Goal: Task Accomplishment & Management: Complete application form

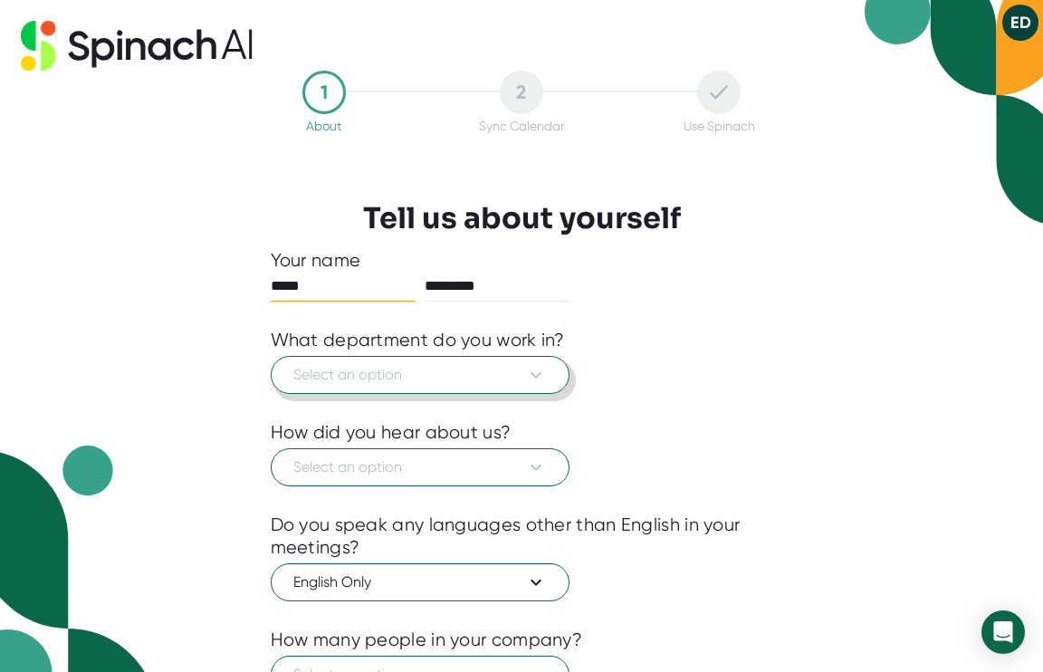
click at [459, 385] on span "Select an option" at bounding box center [420, 375] width 254 height 22
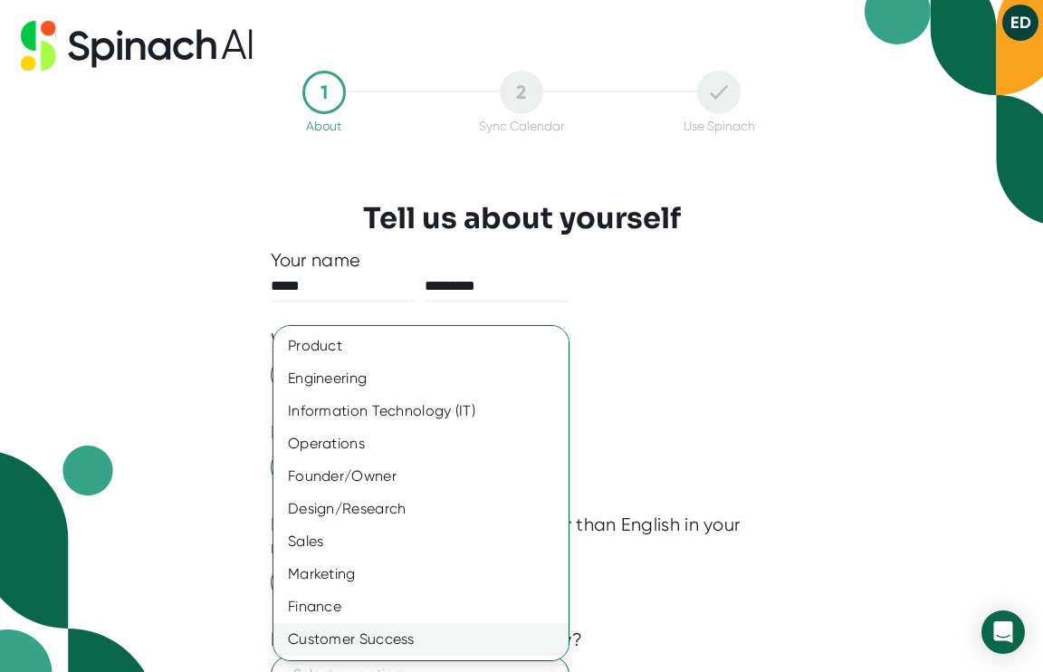
scroll to position [97, 0]
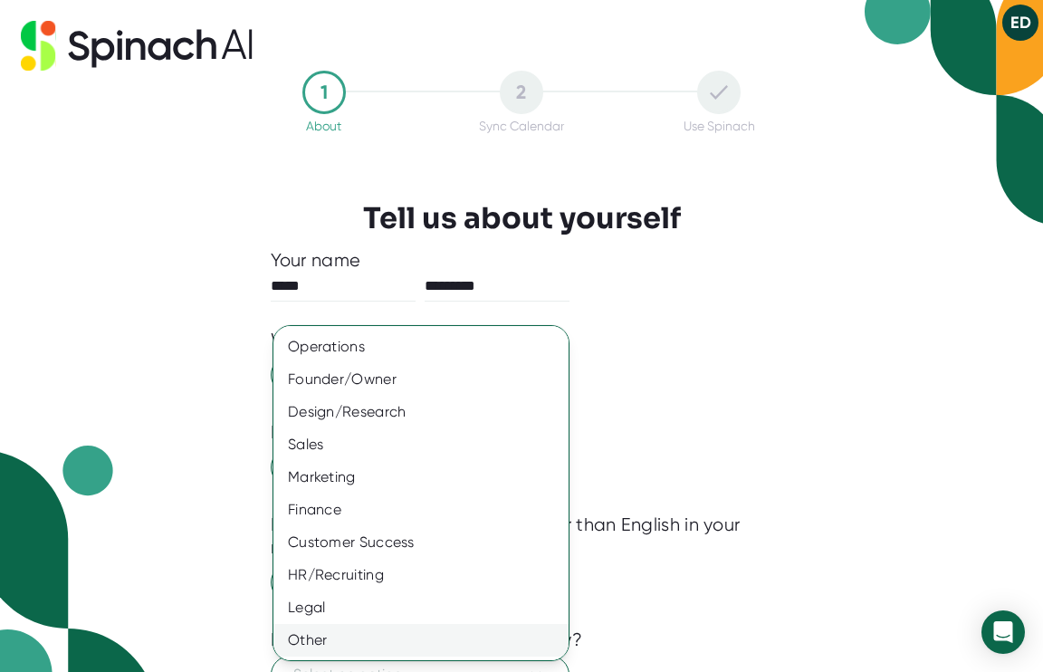
click at [408, 641] on div "Other" at bounding box center [420, 640] width 295 height 33
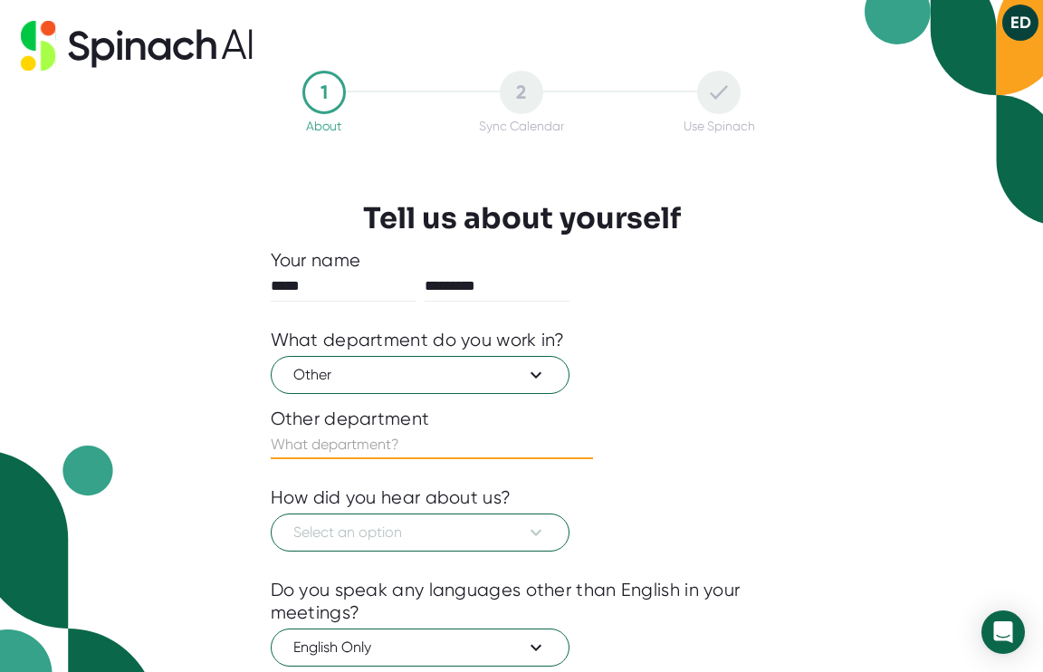
click at [446, 446] on input "text" at bounding box center [432, 444] width 322 height 29
type input "PR"
click at [458, 530] on span "Select an option" at bounding box center [420, 533] width 254 height 22
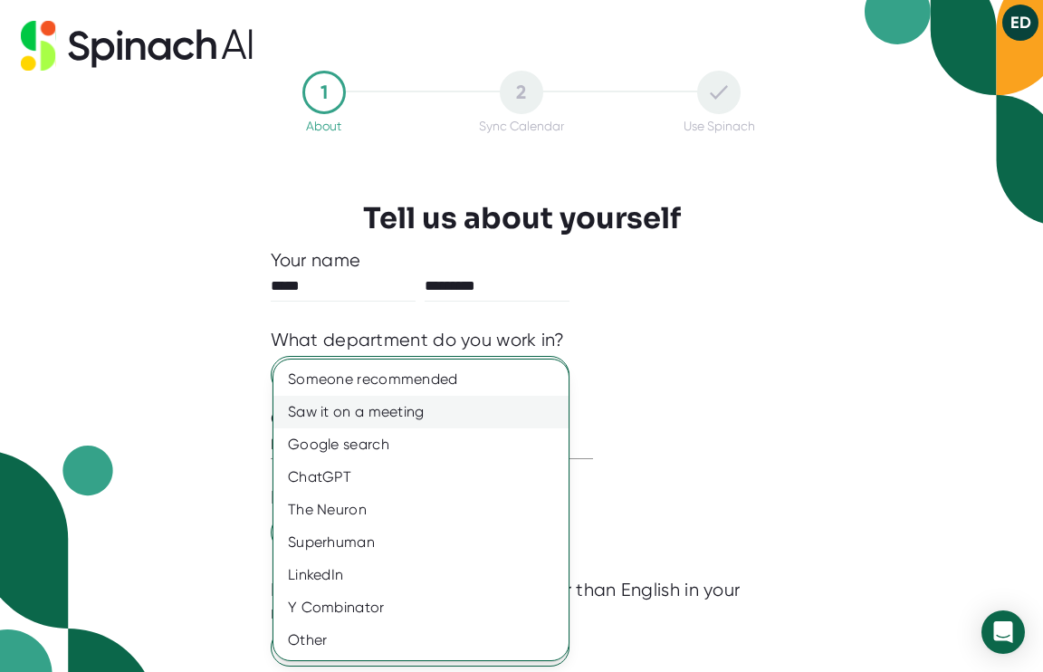
click at [464, 419] on div "Saw it on a meeting" at bounding box center [420, 412] width 295 height 33
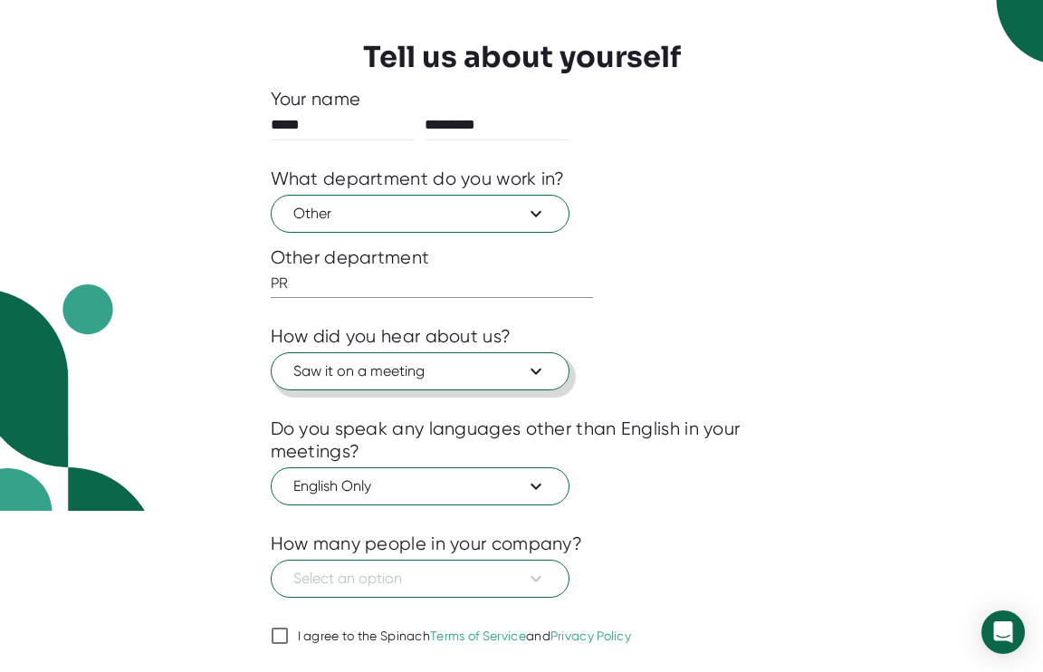
scroll to position [215, 0]
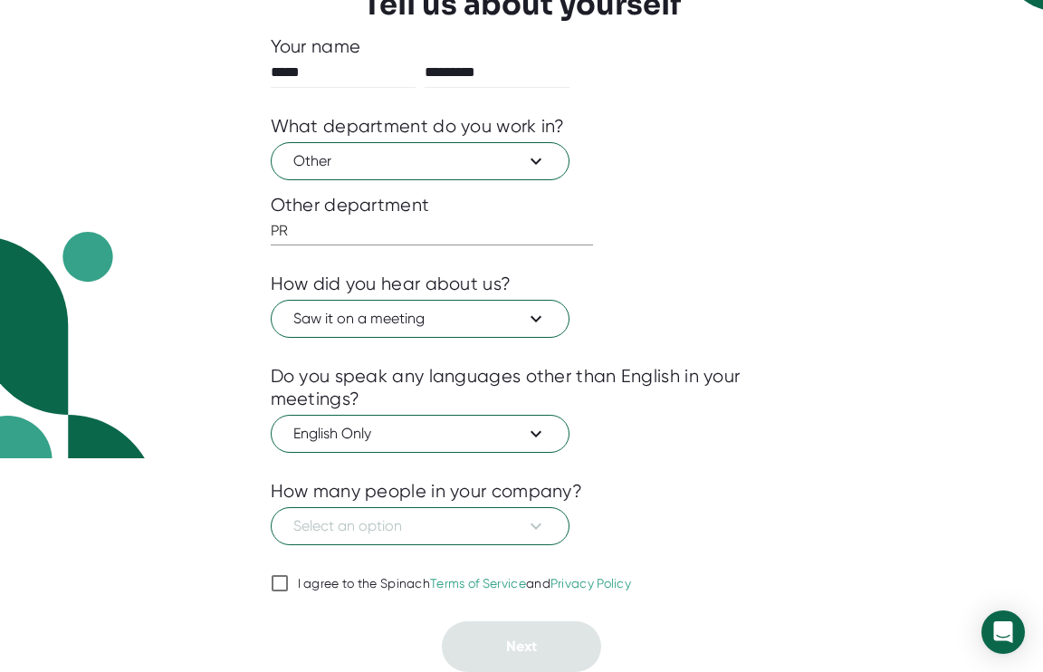
click at [278, 582] on input "I agree to the Spinach Terms of Service and Privacy Policy" at bounding box center [280, 583] width 18 height 22
checkbox input "true"
click at [493, 524] on span "Select an option" at bounding box center [420, 526] width 254 height 22
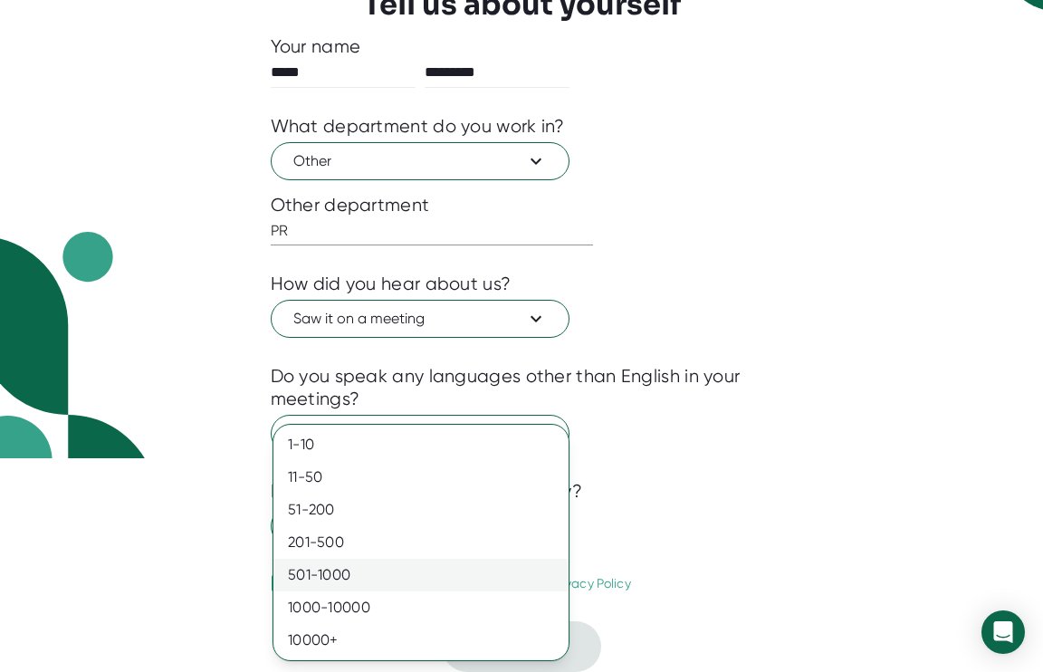
click at [430, 580] on div "501-1000" at bounding box center [420, 575] width 295 height 33
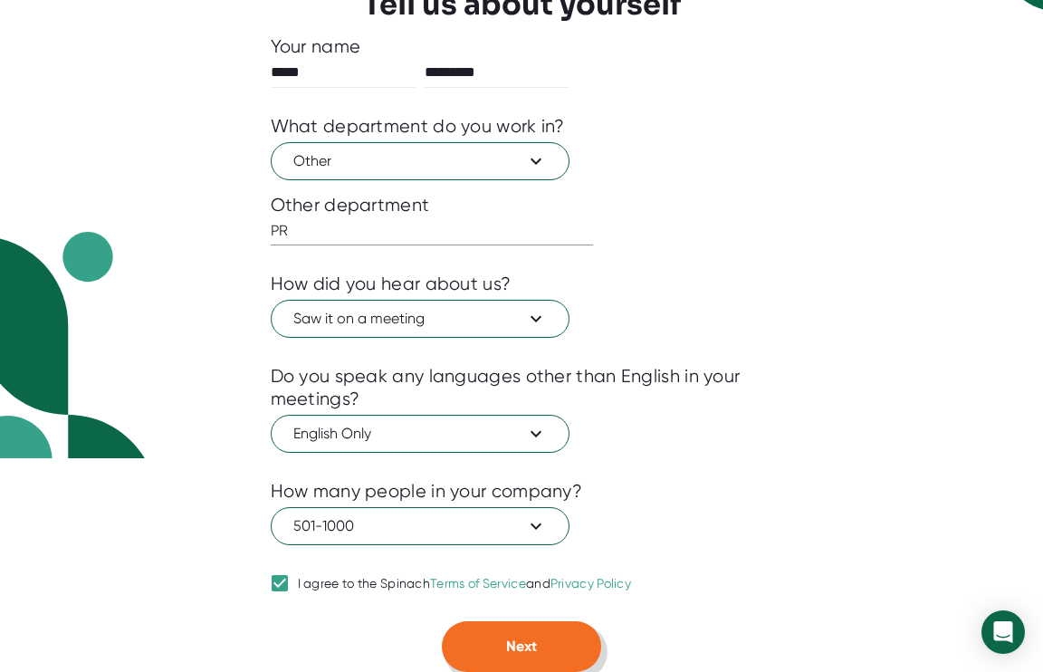
click at [552, 640] on button "Next" at bounding box center [521, 646] width 159 height 51
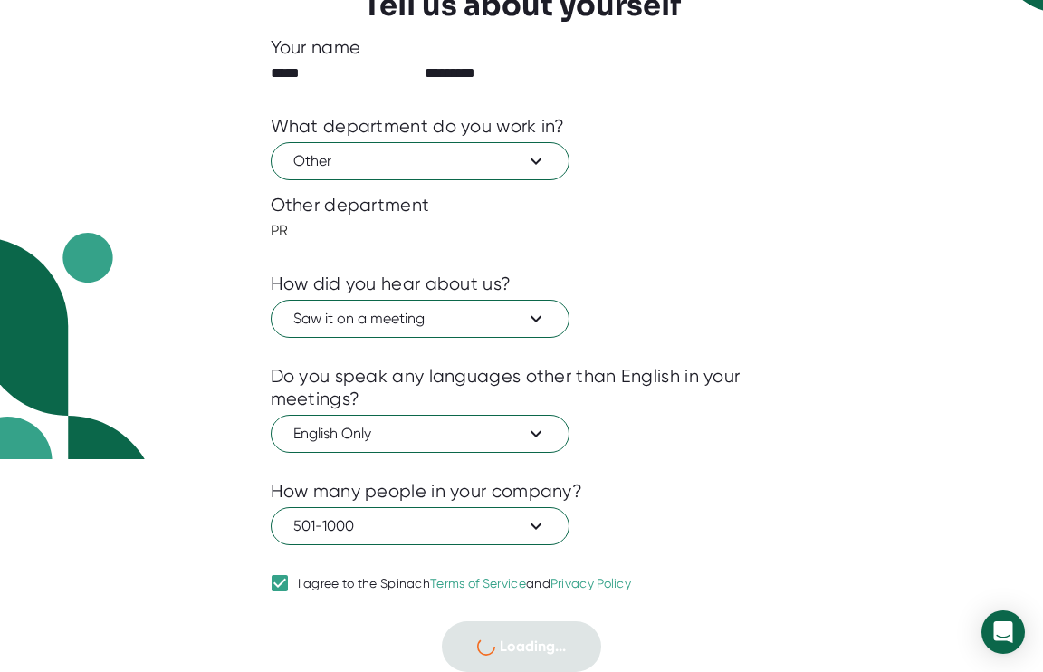
scroll to position [0, 0]
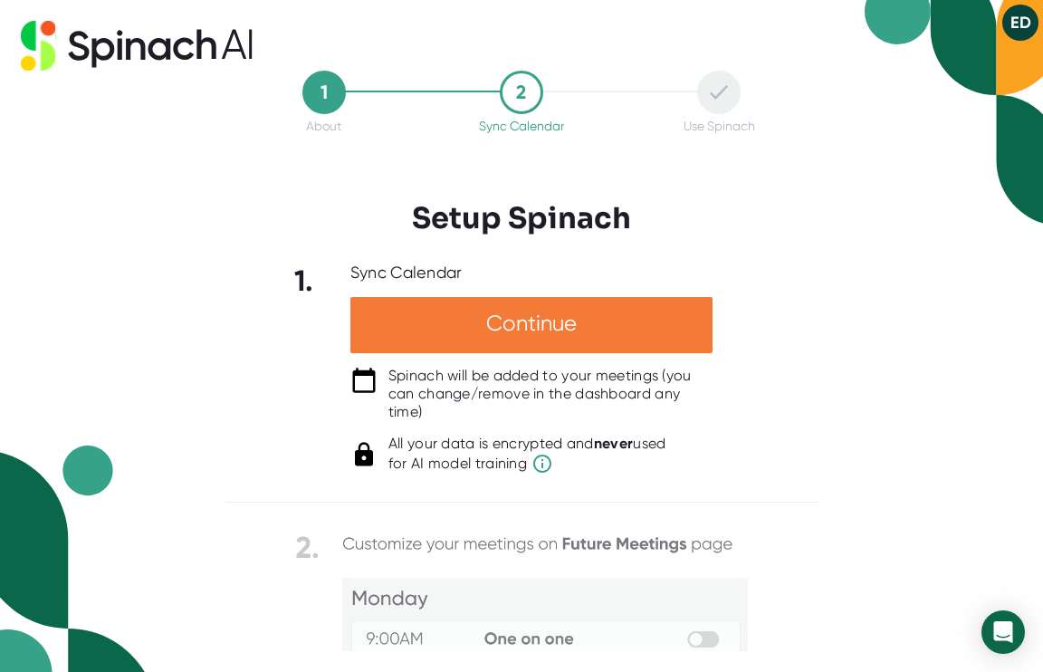
click at [569, 340] on div "Continue" at bounding box center [531, 325] width 362 height 56
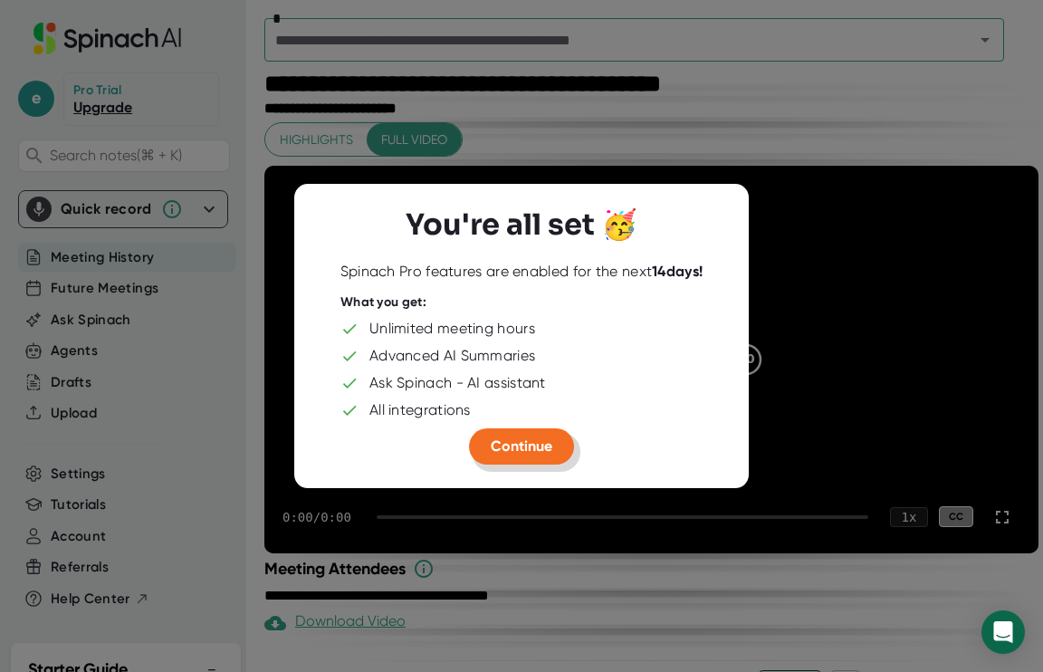
click at [532, 451] on span "Continue" at bounding box center [522, 445] width 62 height 17
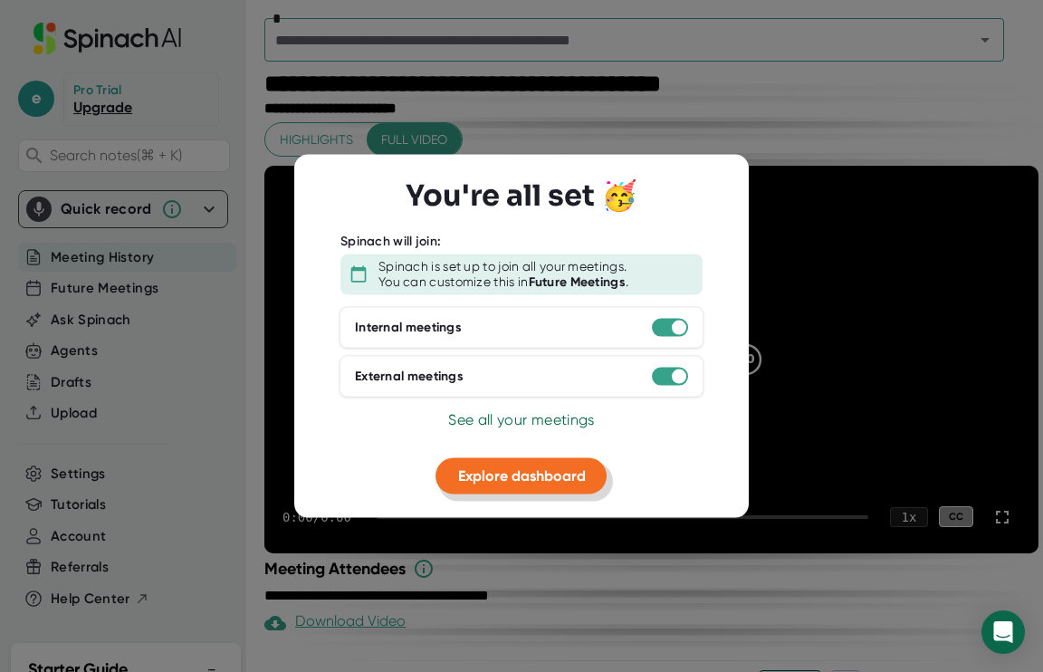
click at [542, 477] on span "Explore dashboard" at bounding box center [522, 474] width 128 height 17
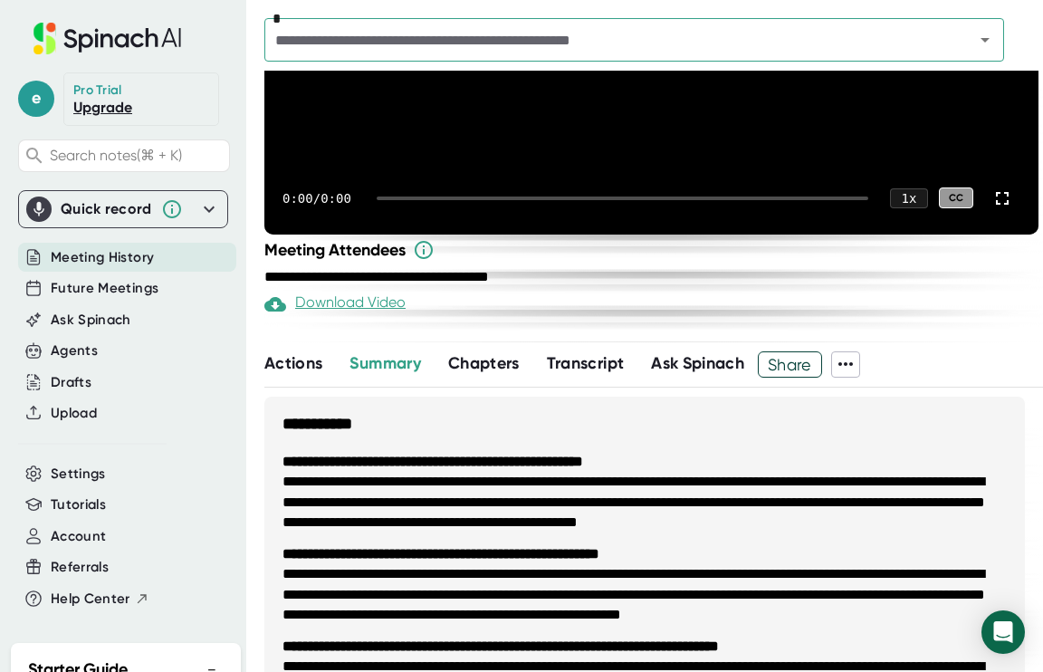
scroll to position [325, 0]
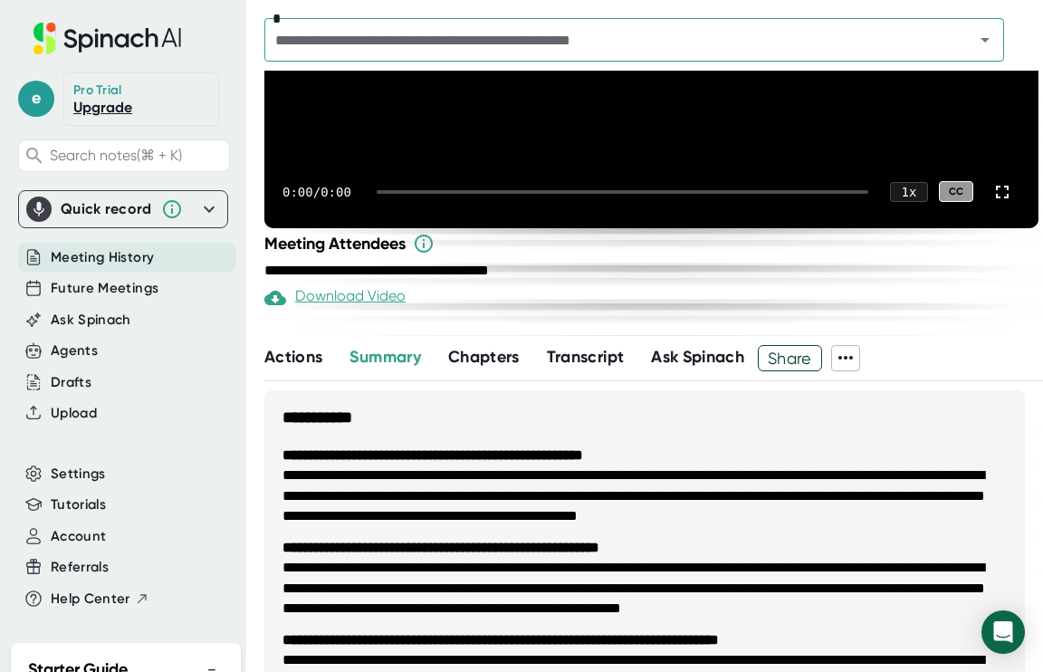
click at [605, 360] on span "Transcript" at bounding box center [586, 357] width 78 height 20
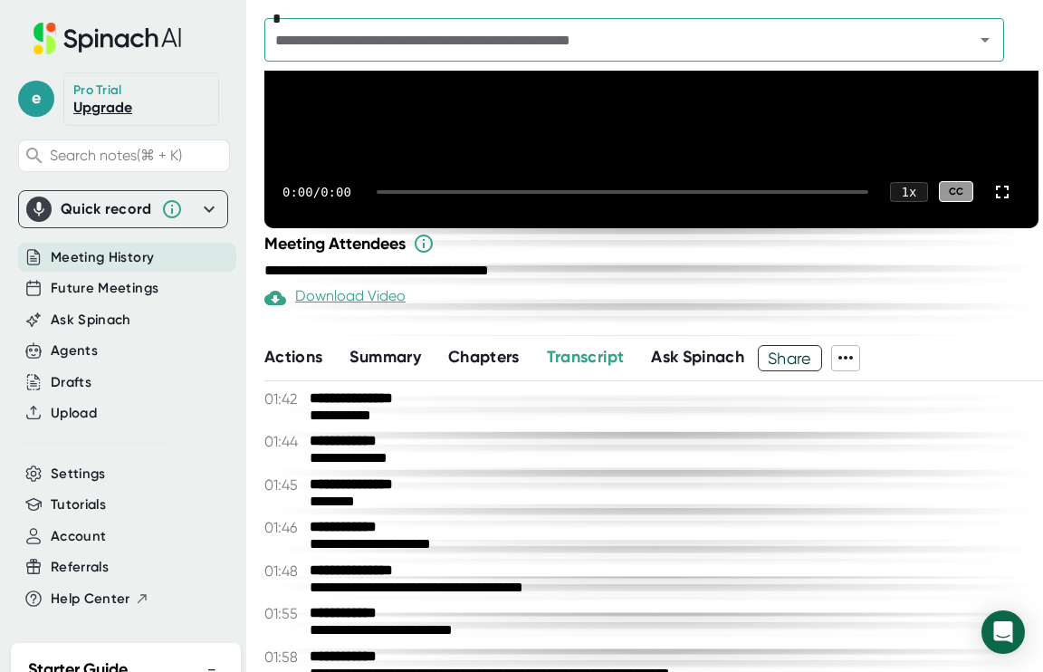
click at [856, 362] on icon at bounding box center [846, 358] width 22 height 22
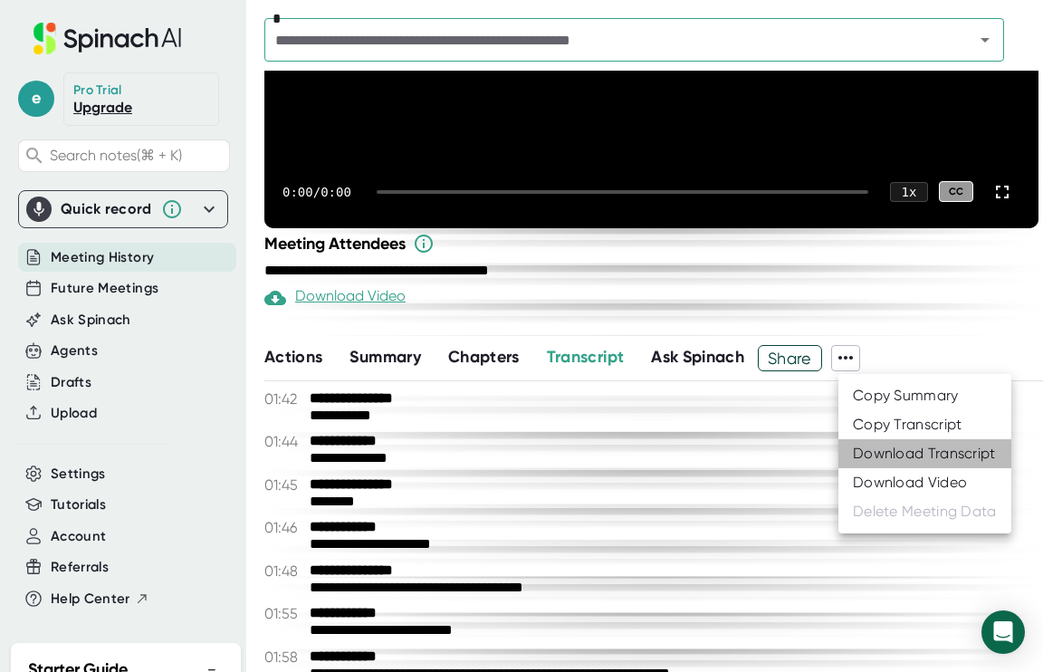
click at [907, 452] on div "Download Transcript" at bounding box center [924, 454] width 143 height 18
